Goal: Transaction & Acquisition: Download file/media

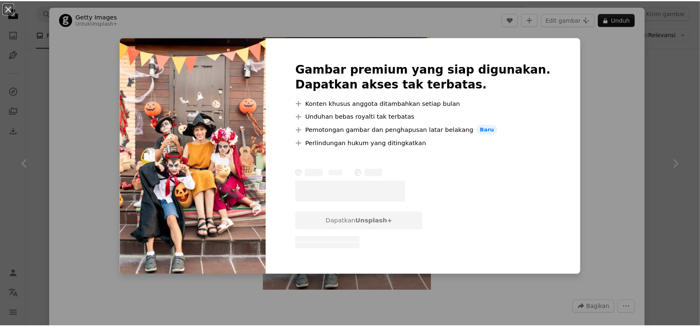
scroll to position [83, 0]
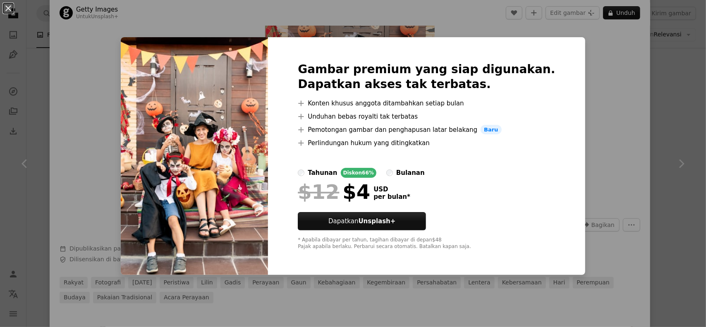
click at [400, 176] on label "bulanan" at bounding box center [405, 173] width 38 height 10
click at [596, 106] on div "An X shape Gambar premium yang siap digunakan. Dapatkan akses tak terbatas. A p…" at bounding box center [353, 163] width 706 height 327
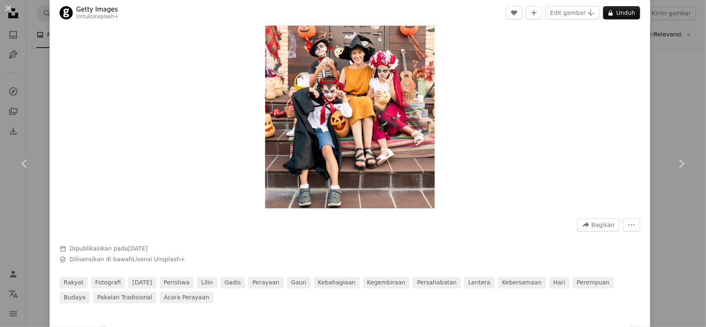
click at [677, 103] on div "An X shape Chevron left Chevron right Getty Images Untuk Unsplash+ A heart A pl…" at bounding box center [353, 163] width 706 height 327
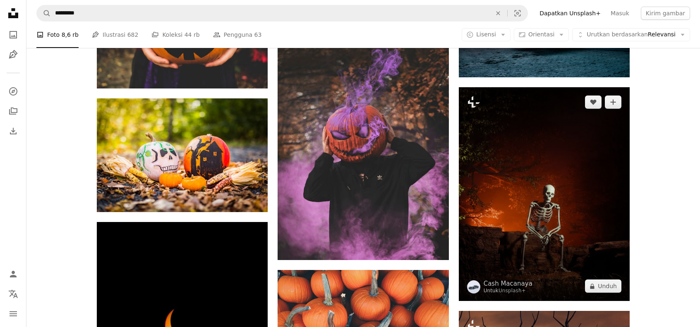
scroll to position [2274, 0]
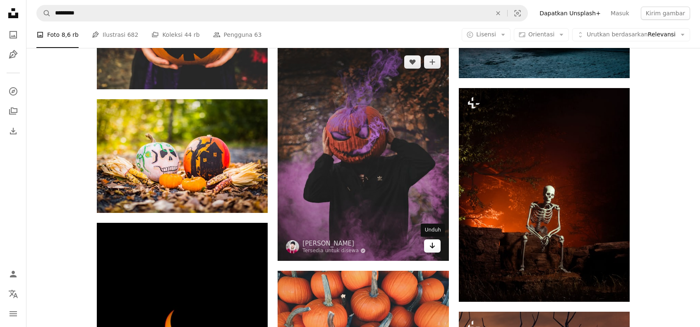
click at [433, 250] on icon "Arrow pointing down" at bounding box center [432, 246] width 7 height 10
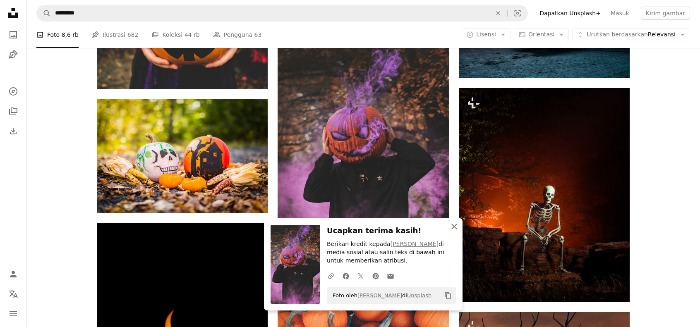
click at [455, 224] on icon "An X shape" at bounding box center [454, 227] width 10 height 10
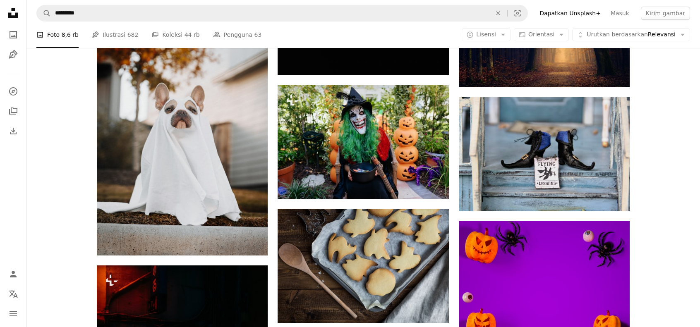
scroll to position [4094, 0]
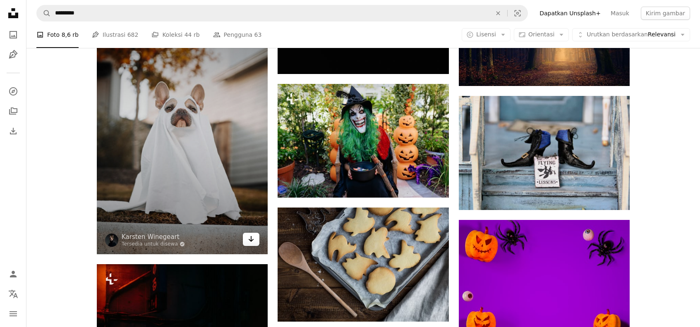
click at [251, 244] on icon "Arrow pointing down" at bounding box center [251, 239] width 7 height 10
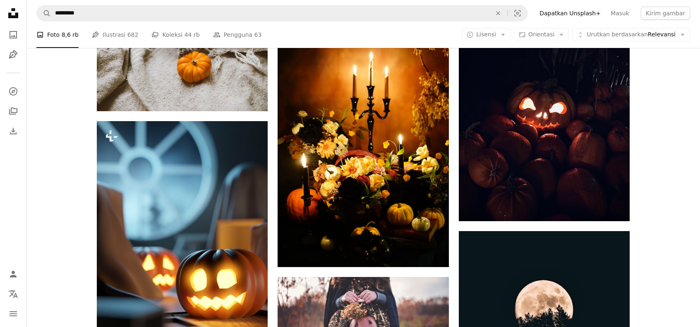
scroll to position [5583, 0]
